Goal: Information Seeking & Learning: Find specific fact

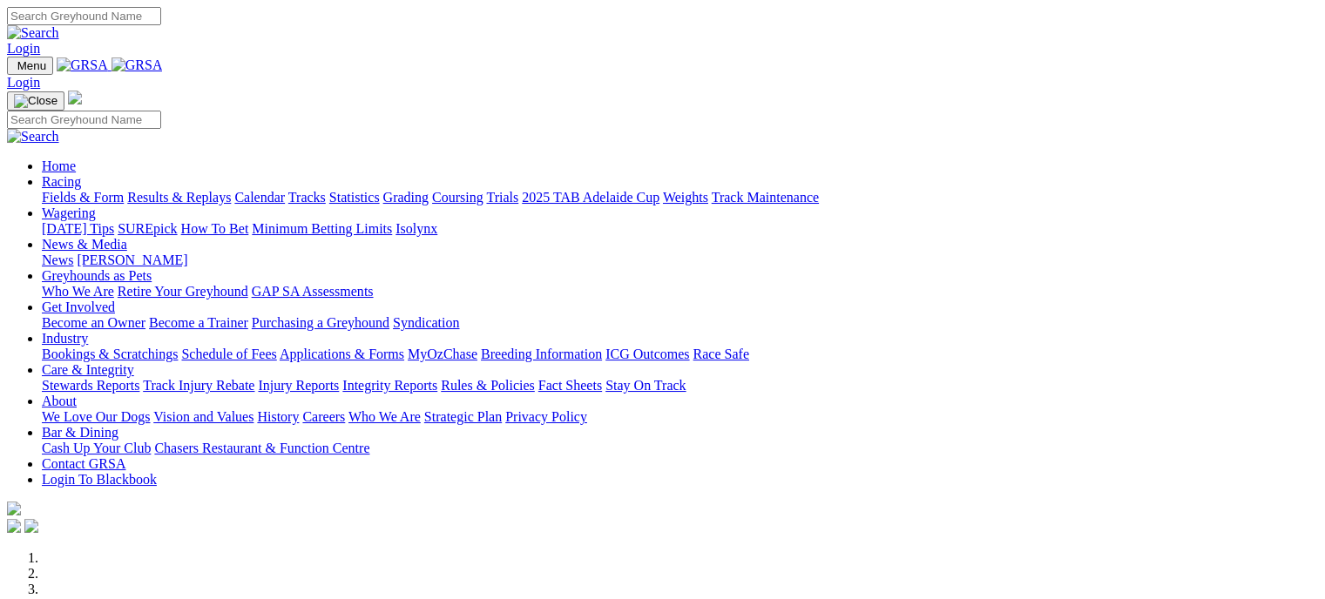
click at [178, 347] on link "Bookings & Scratchings" at bounding box center [110, 354] width 136 height 15
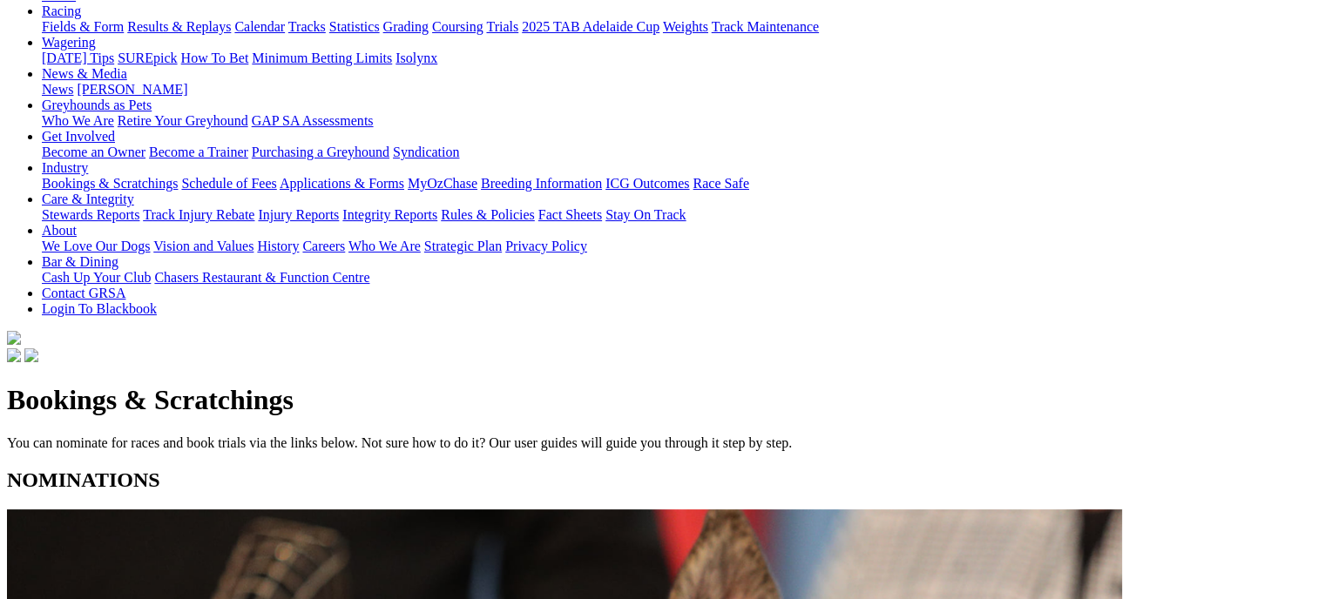
scroll to position [241, 0]
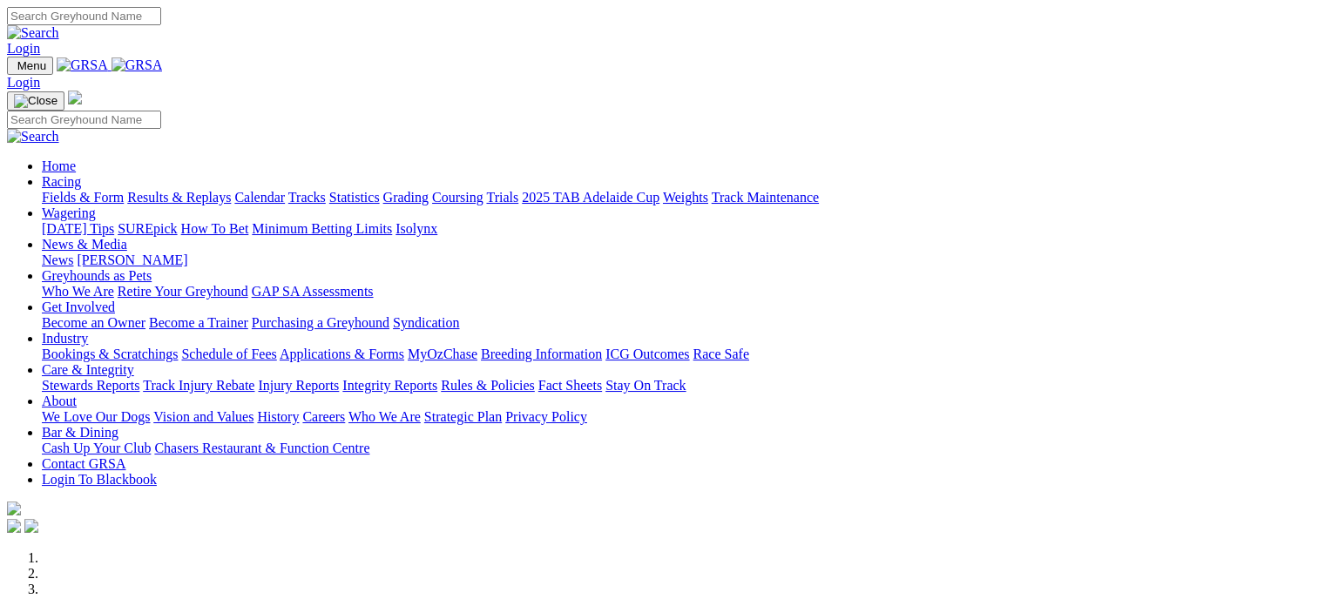
click at [81, 174] on link "Racing" at bounding box center [61, 181] width 39 height 15
click at [380, 190] on link "Statistics" at bounding box center [354, 197] width 51 height 15
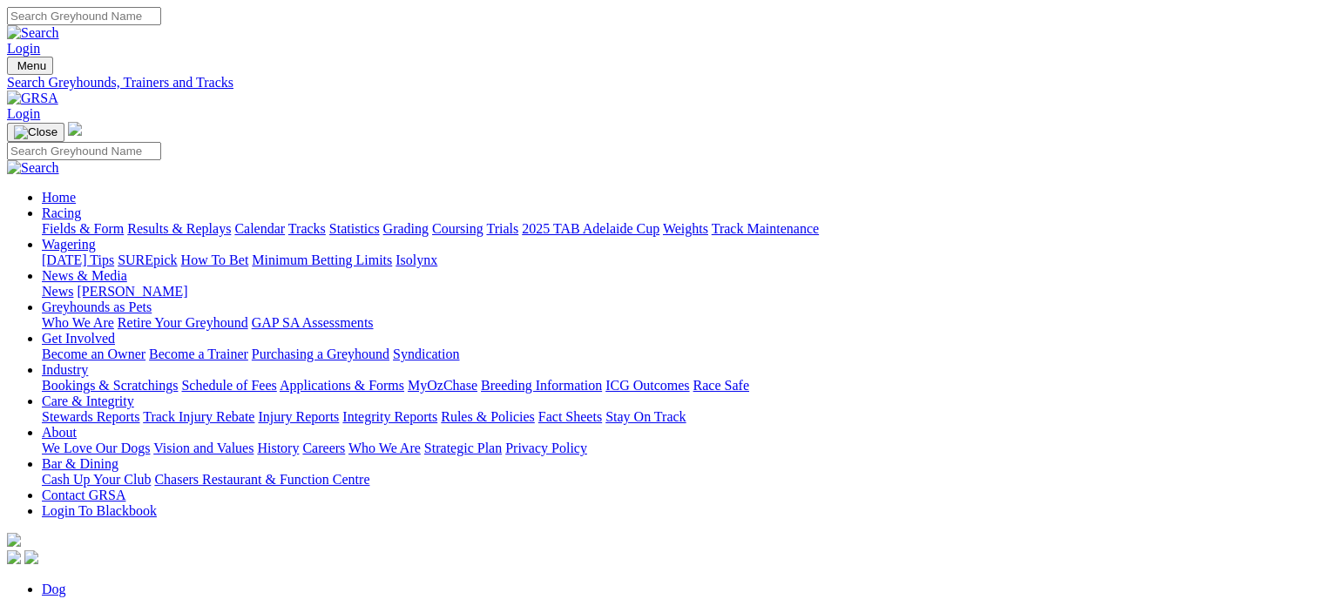
type input "elegant flint"
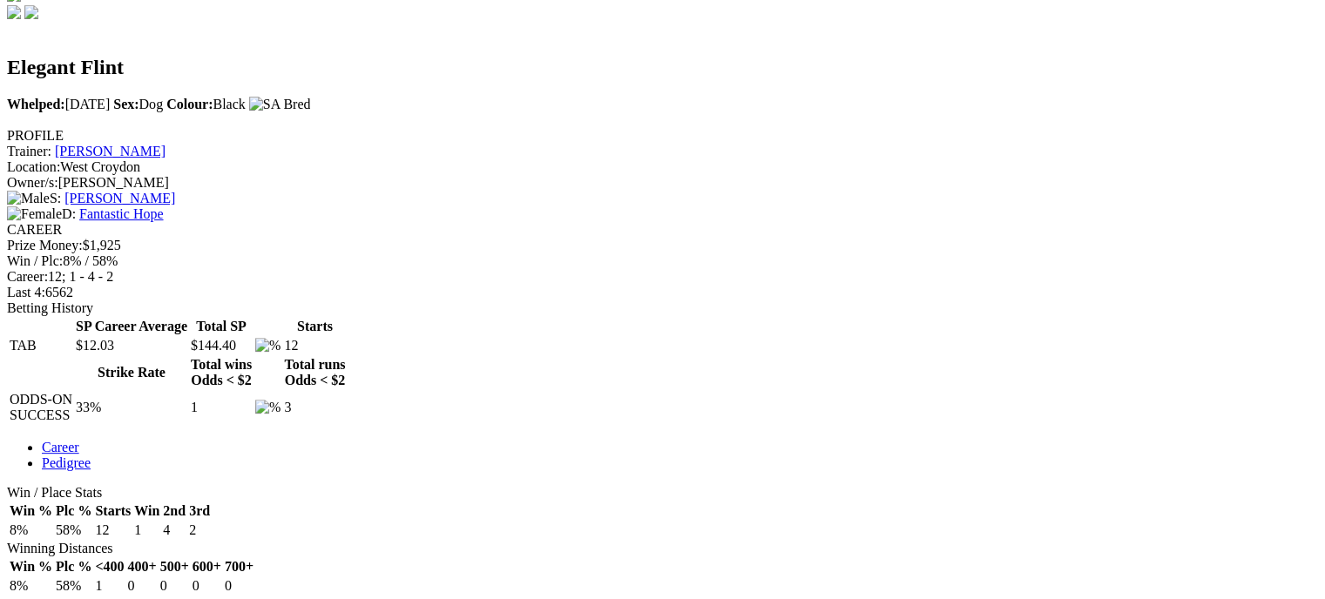
scroll to position [563, 0]
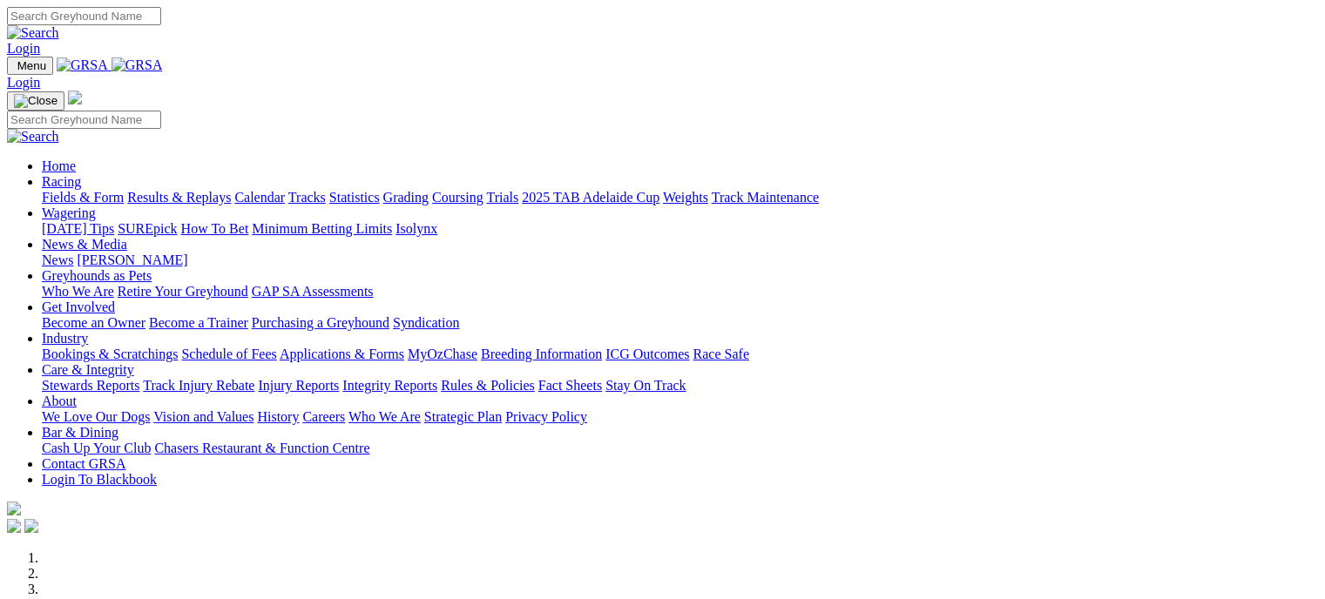
click at [81, 174] on link "Racing" at bounding box center [61, 181] width 39 height 15
click at [285, 190] on link "Calendar" at bounding box center [259, 197] width 51 height 15
